Goal: Task Accomplishment & Management: Use online tool/utility

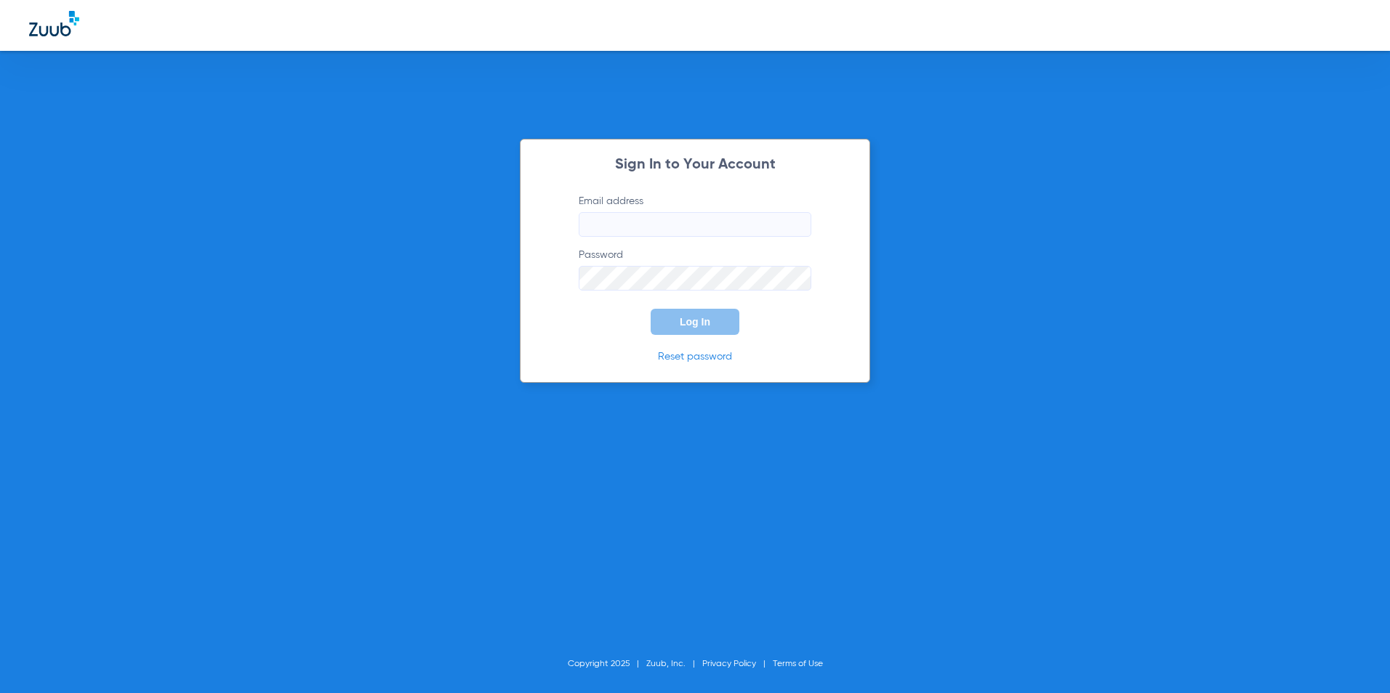
click at [702, 235] on input "Email address" at bounding box center [695, 224] width 233 height 25
drag, startPoint x: 659, startPoint y: 203, endPoint x: 654, endPoint y: 222, distance: 18.9
click at [654, 220] on label "Email address Invalid email address jagutie1" at bounding box center [695, 215] width 233 height 43
drag, startPoint x: 637, startPoint y: 226, endPoint x: 498, endPoint y: 236, distance: 139.9
click at [498, 236] on div "Sign In to Your Account Email address Invalid email address jagutie1 Password R…" at bounding box center [695, 346] width 1390 height 693
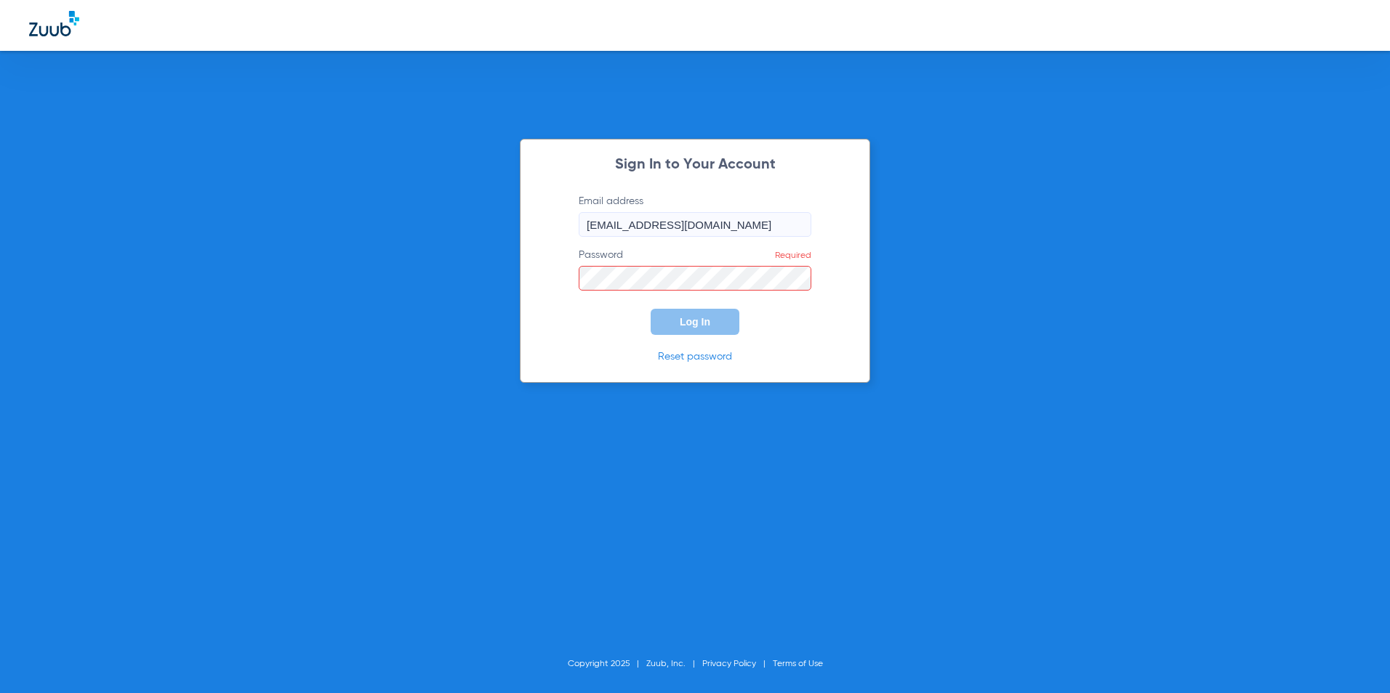
type input "[EMAIL_ADDRESS][DOMAIN_NAME]"
click at [720, 315] on button "Log In" at bounding box center [694, 322] width 89 height 26
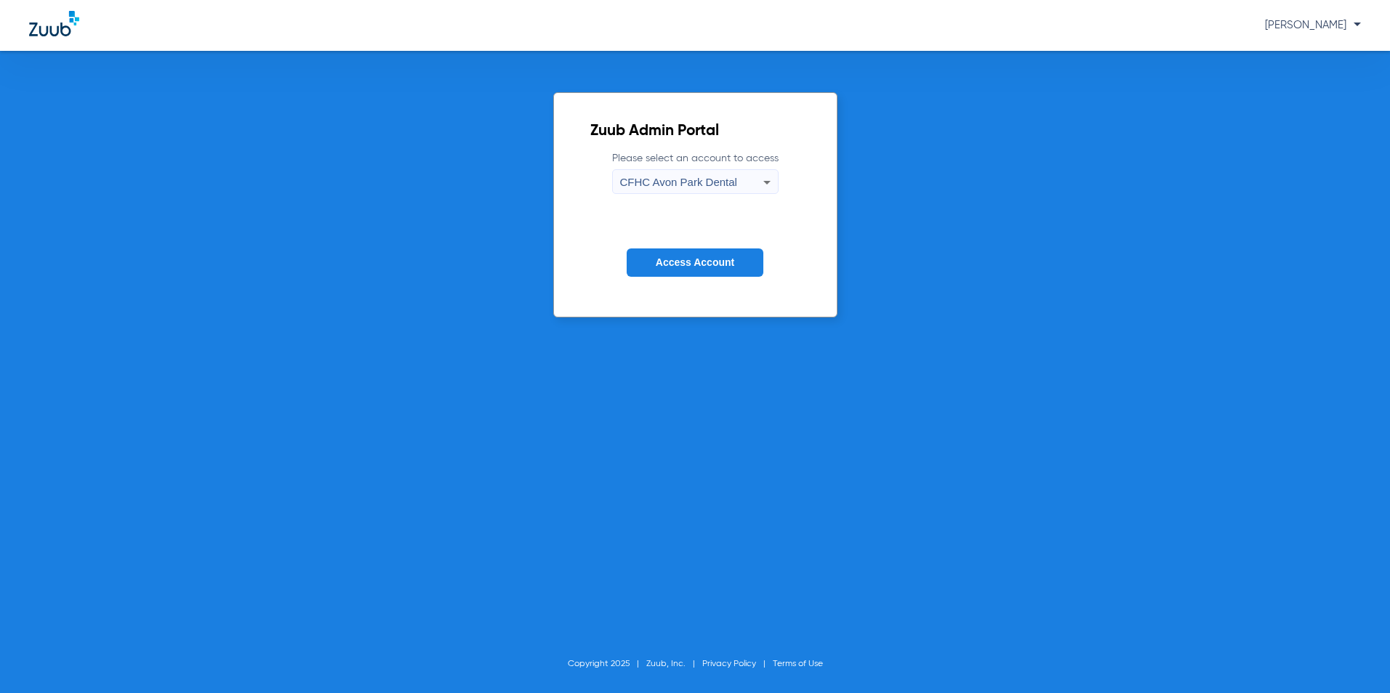
click at [717, 185] on span "CFHC Avon Park Dental" at bounding box center [678, 182] width 117 height 12
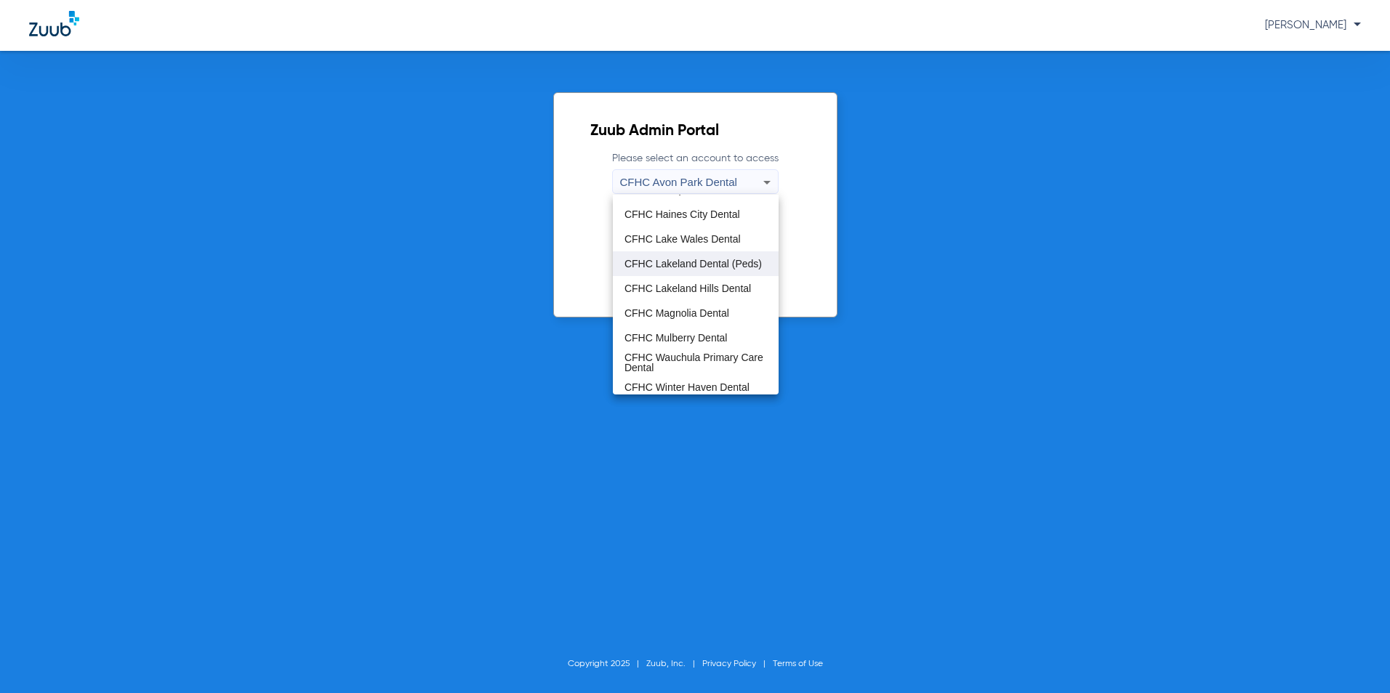
scroll to position [97, 0]
click at [682, 310] on span "CFHC Magnolia Dental" at bounding box center [676, 308] width 105 height 10
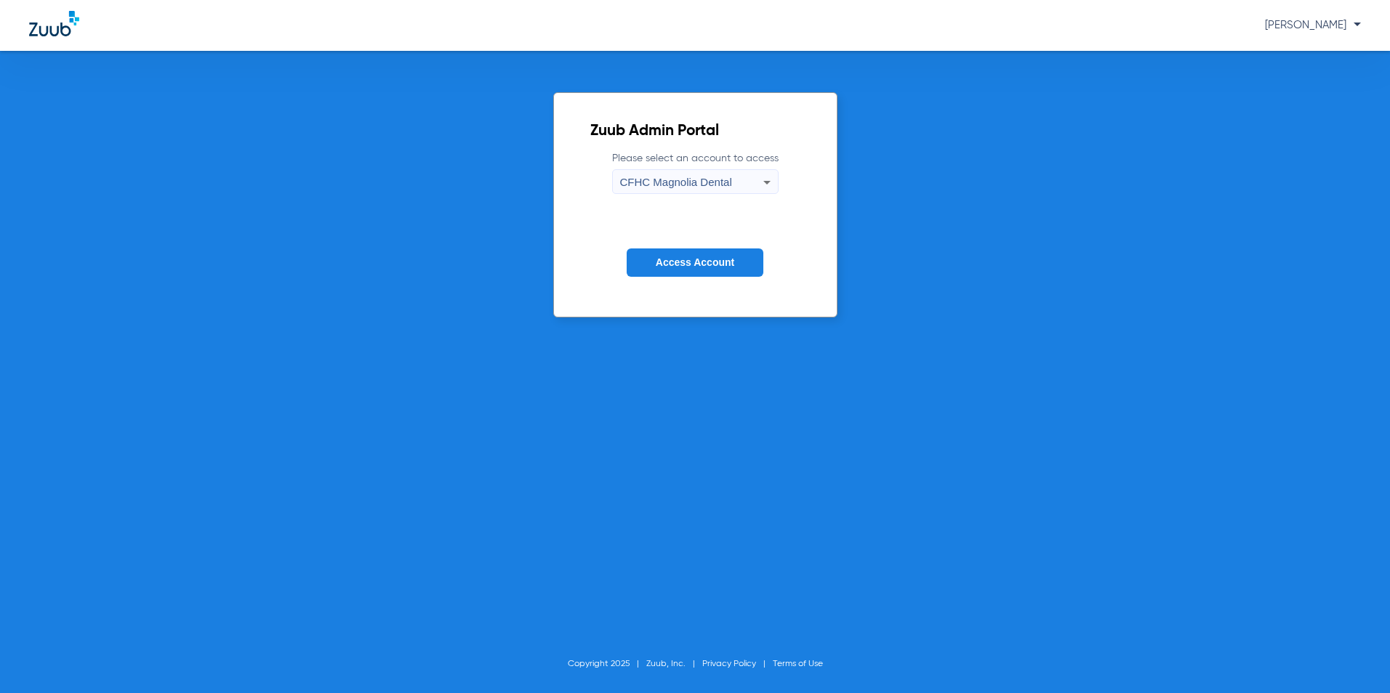
click at [687, 270] on button "Access Account" at bounding box center [694, 263] width 137 height 28
